Goal: Transaction & Acquisition: Purchase product/service

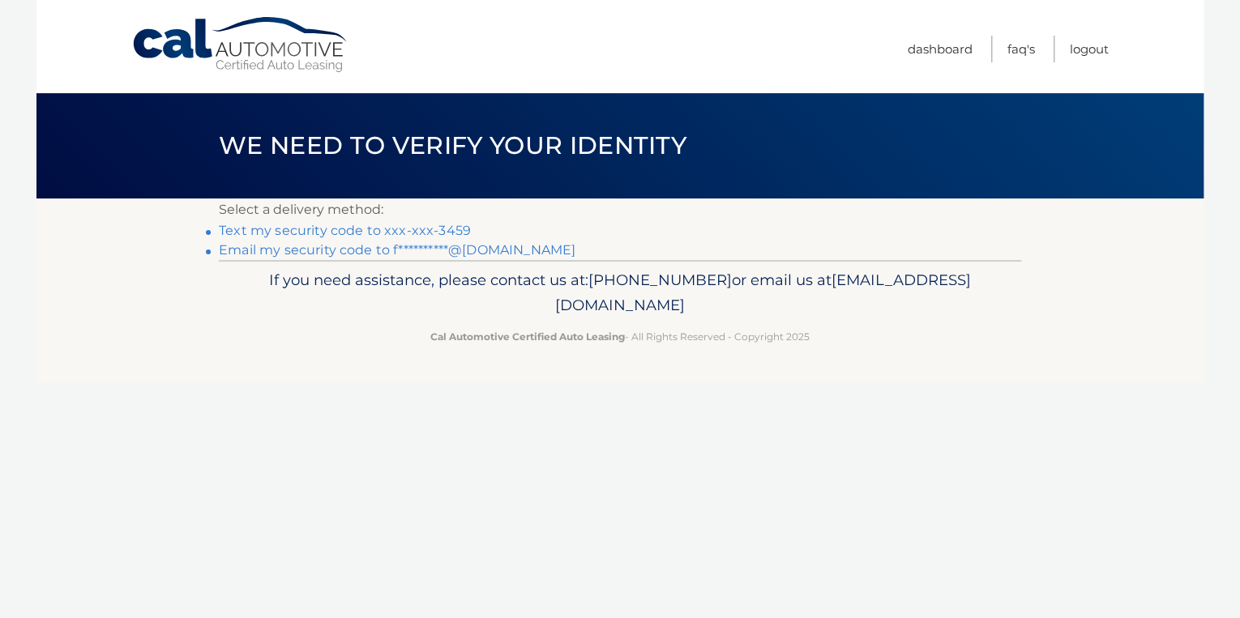
click at [313, 231] on link "Text my security code to xxx-xxx-3459" at bounding box center [345, 230] width 252 height 15
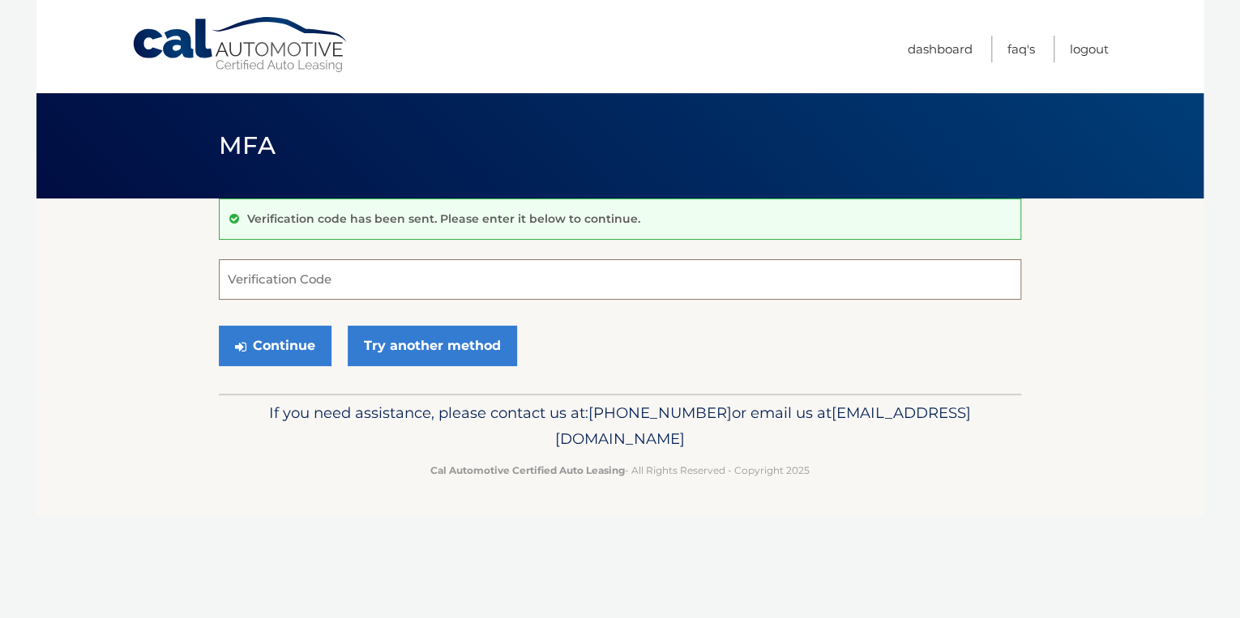
click at [259, 282] on input "Verification Code" at bounding box center [620, 279] width 802 height 41
type input "372362"
click at [282, 337] on button "Continue" at bounding box center [275, 346] width 113 height 41
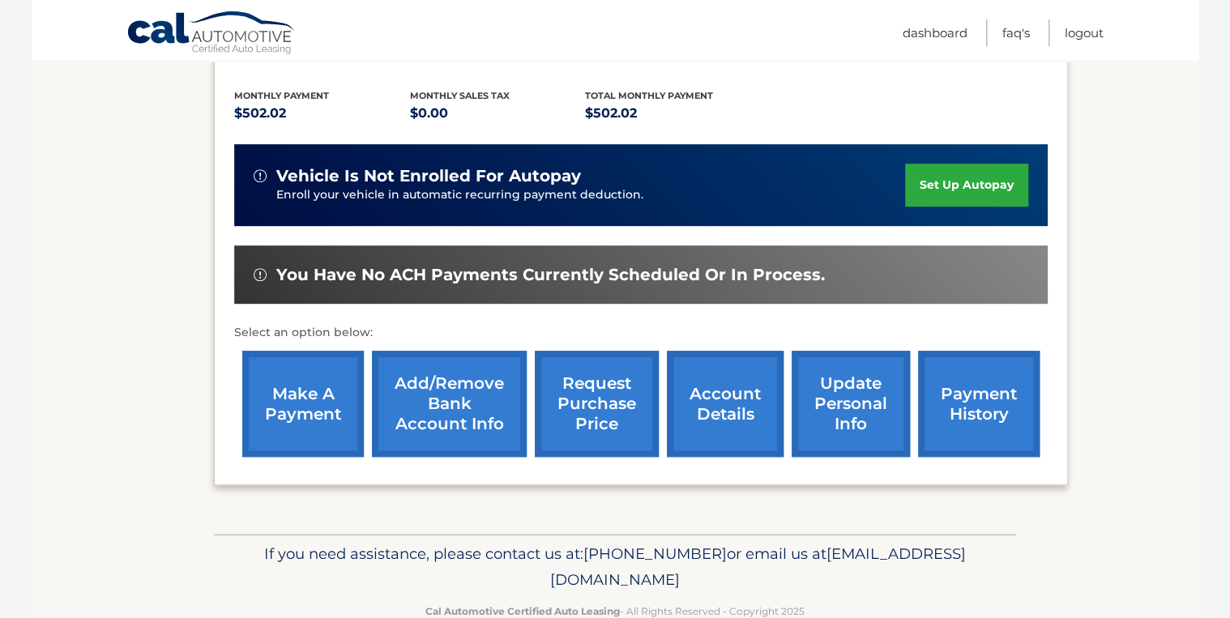
scroll to position [361, 0]
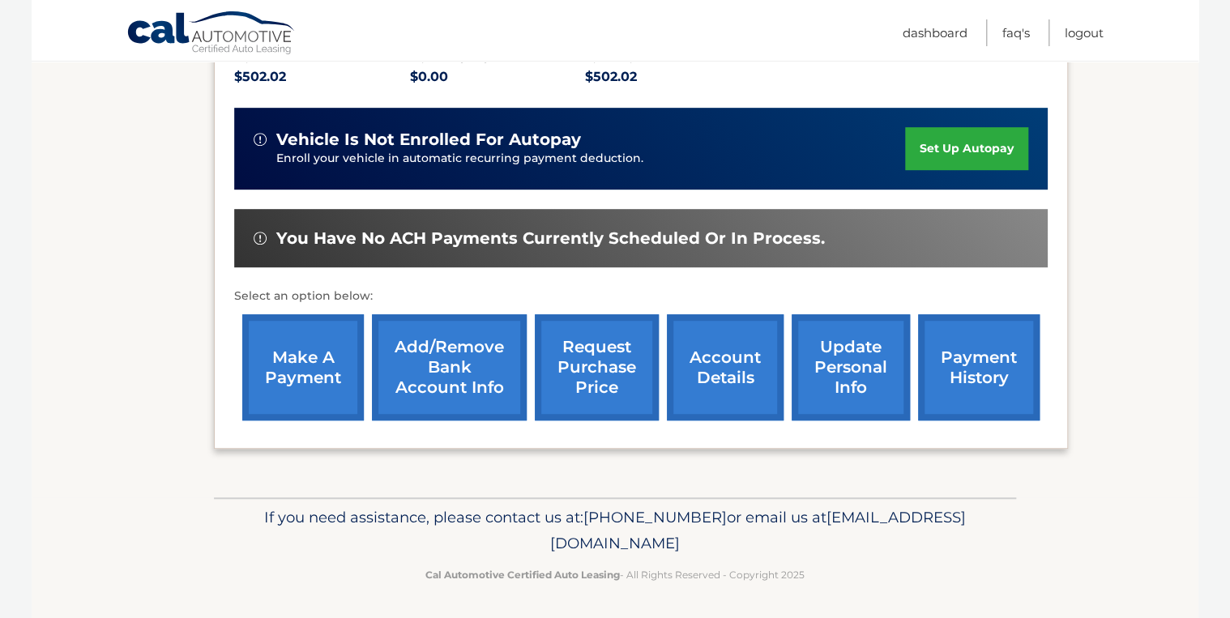
click at [313, 389] on link "make a payment" at bounding box center [303, 367] width 122 height 106
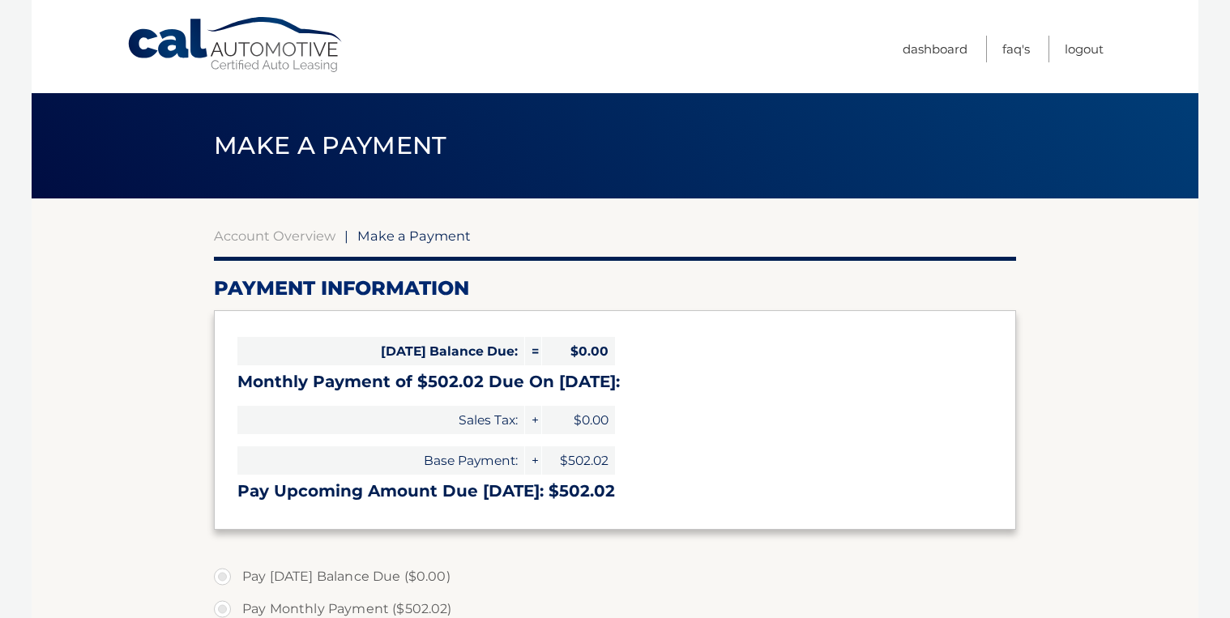
select select "NjhlOTg0ZjMtY2QyYS00NDM4LTkzMDAtNmExMzhiZTU5ZDY3"
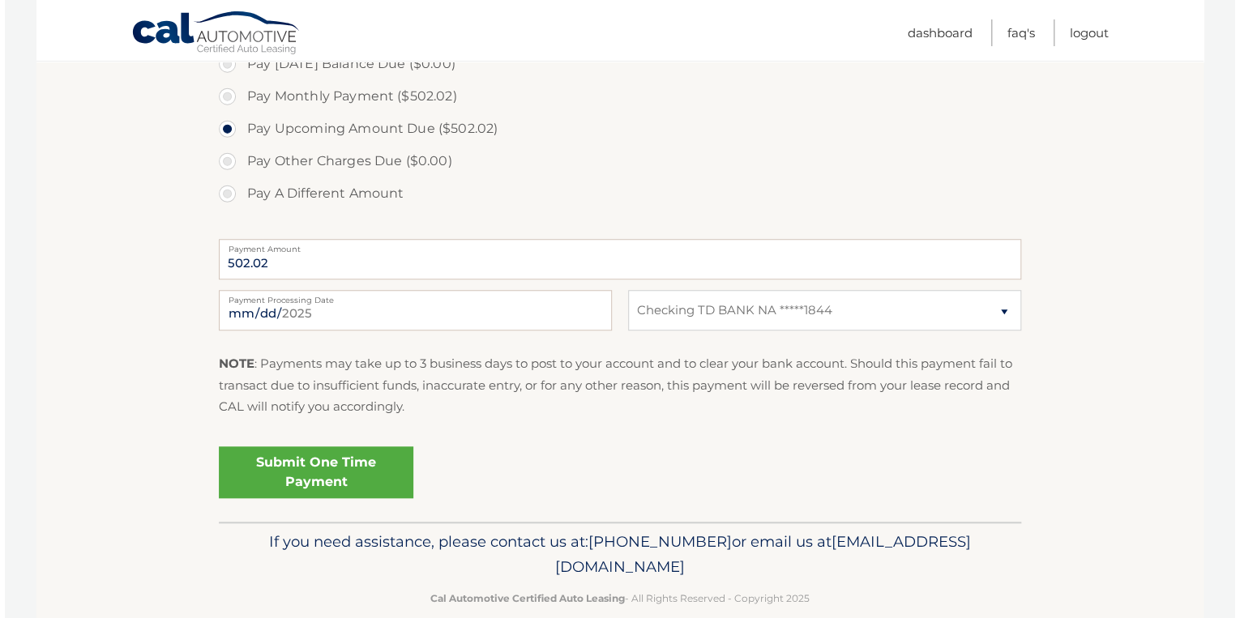
scroll to position [519, 0]
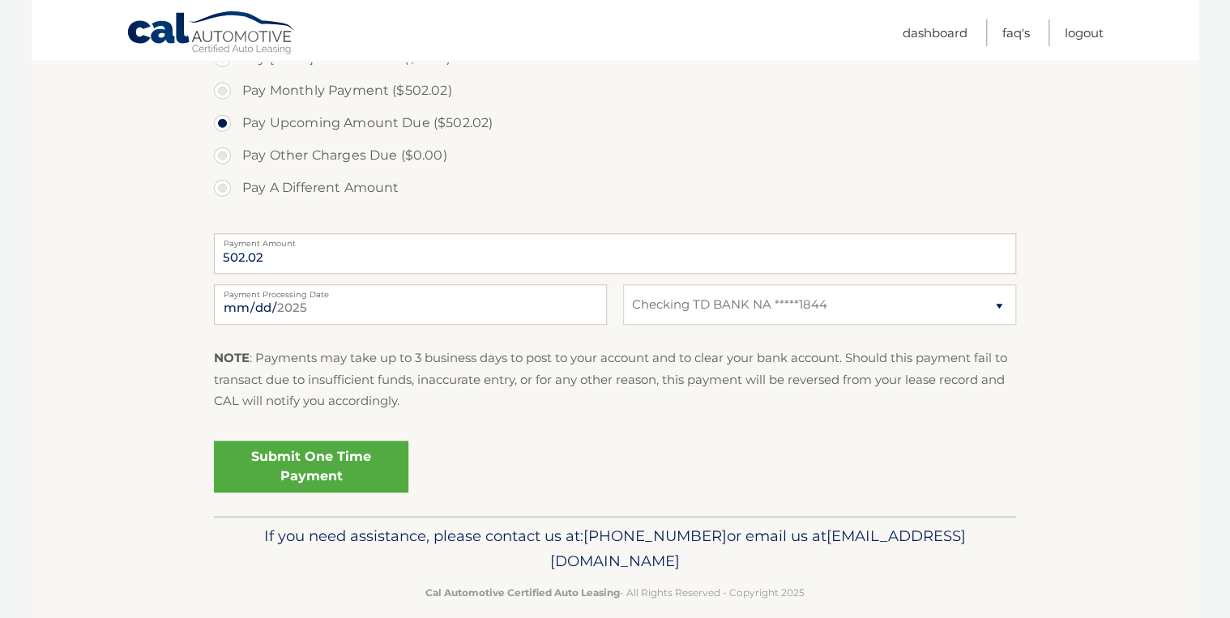
click at [272, 463] on link "Submit One Time Payment" at bounding box center [311, 467] width 194 height 52
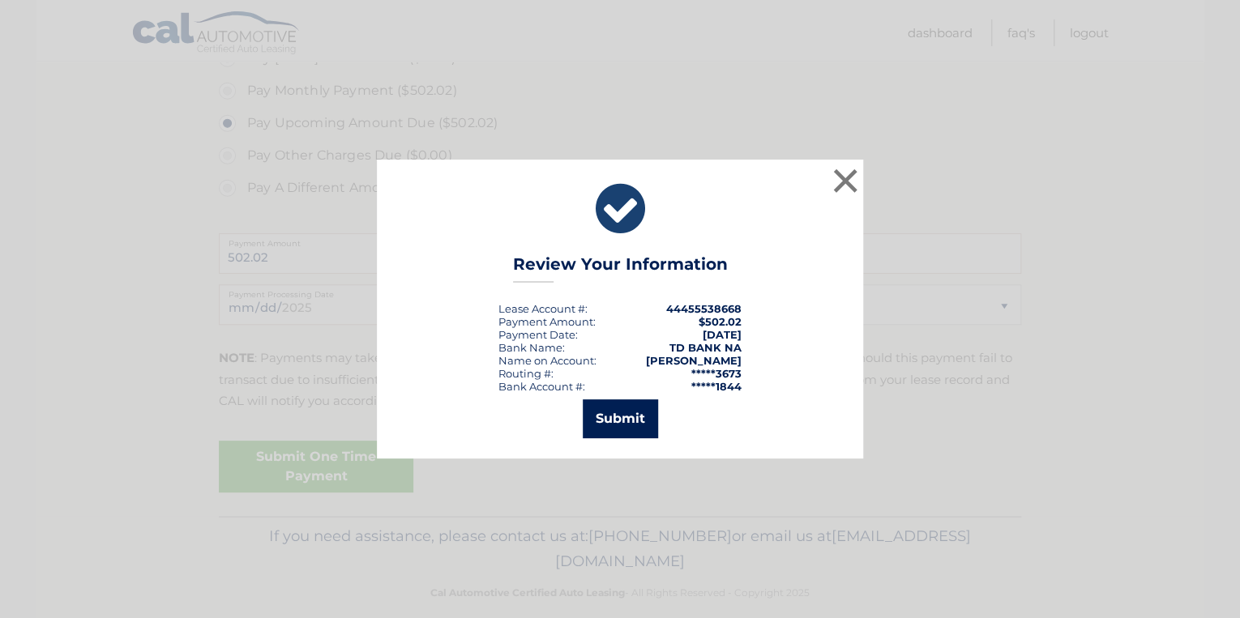
click at [616, 421] on button "Submit" at bounding box center [620, 418] width 75 height 39
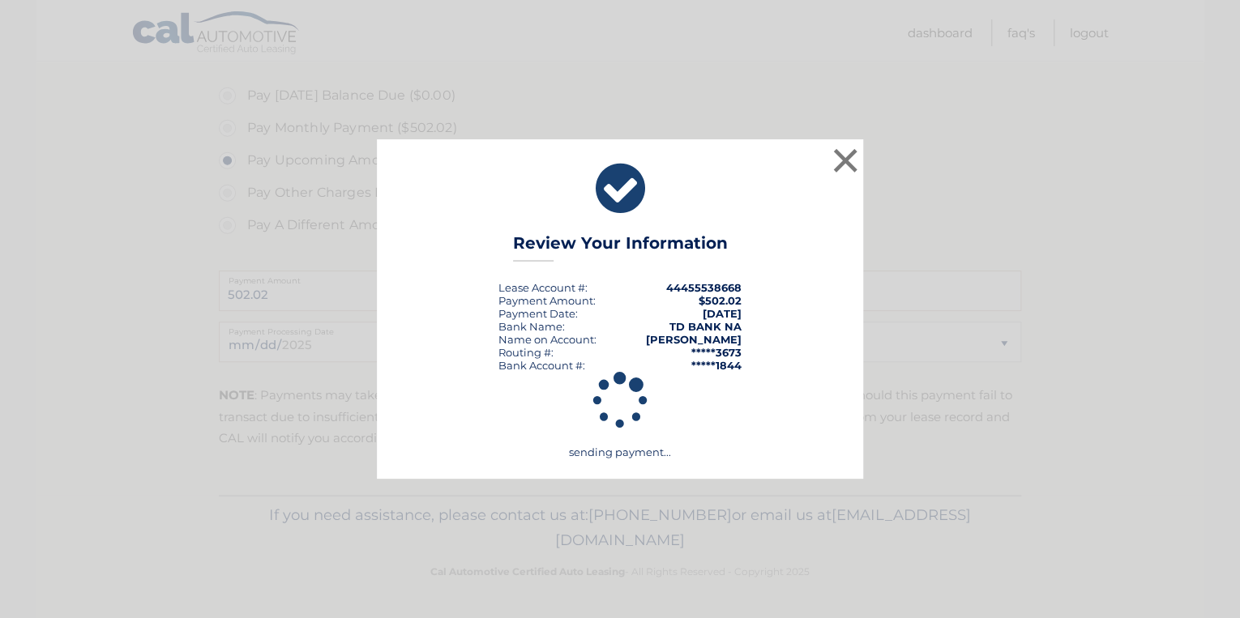
scroll to position [480, 0]
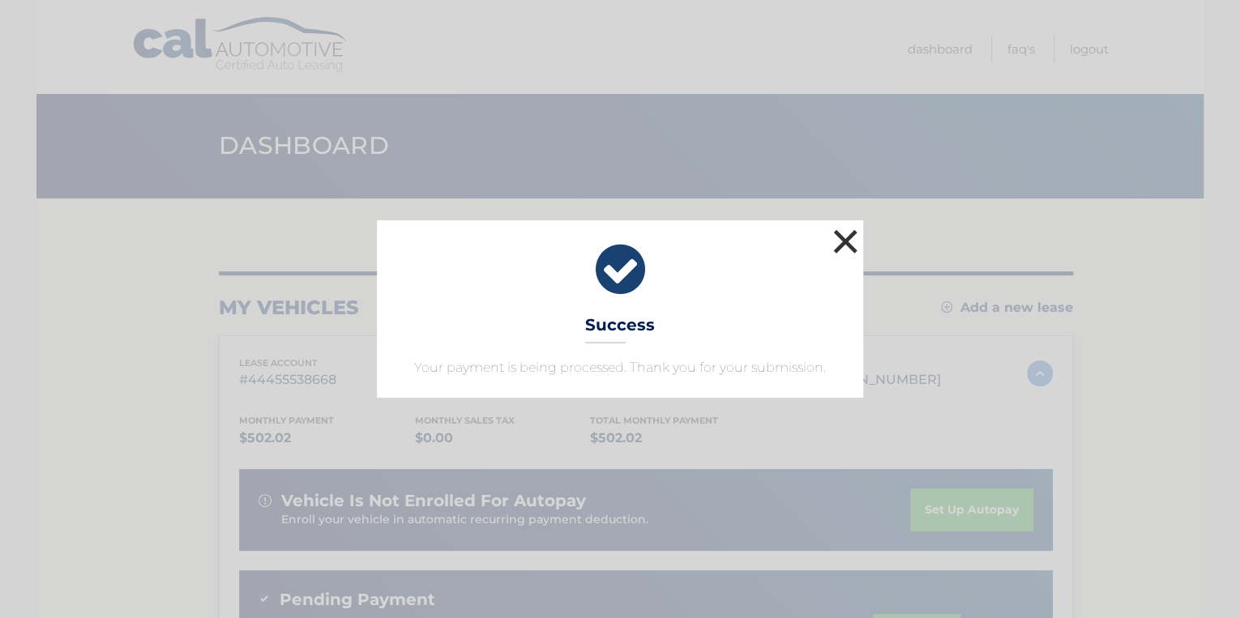
click at [856, 235] on button "×" at bounding box center [845, 241] width 32 height 32
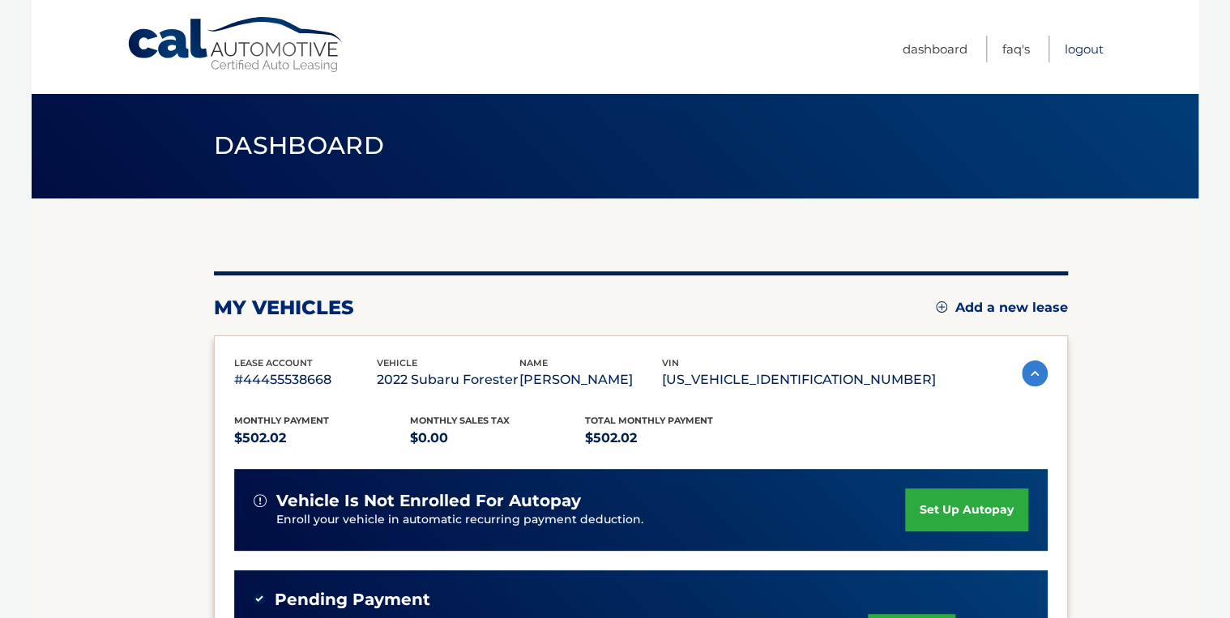
click at [1071, 54] on link "Logout" at bounding box center [1084, 49] width 39 height 27
